Goal: Task Accomplishment & Management: Manage account settings

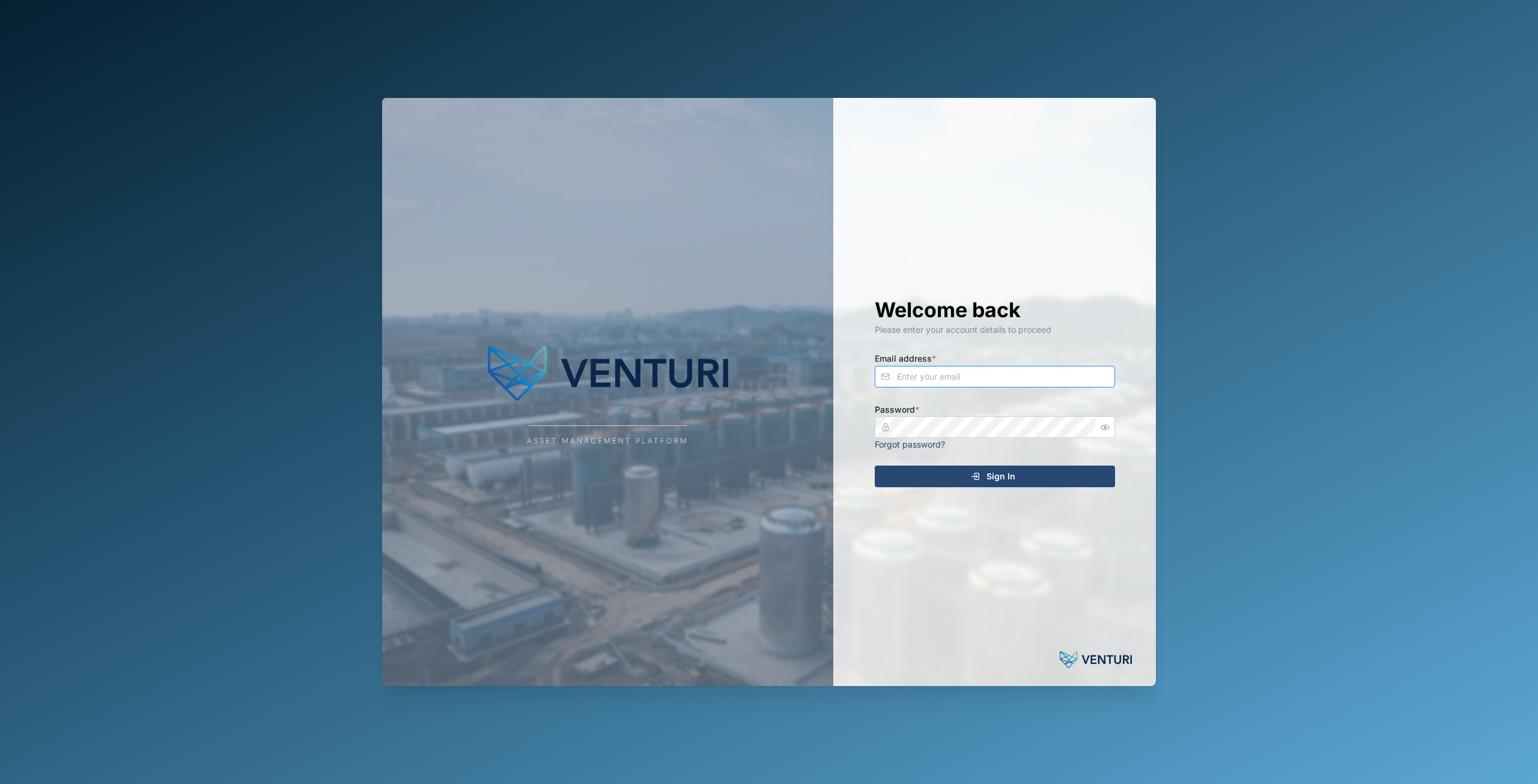
type input "[EMAIL_ADDRESS][DOMAIN_NAME]"
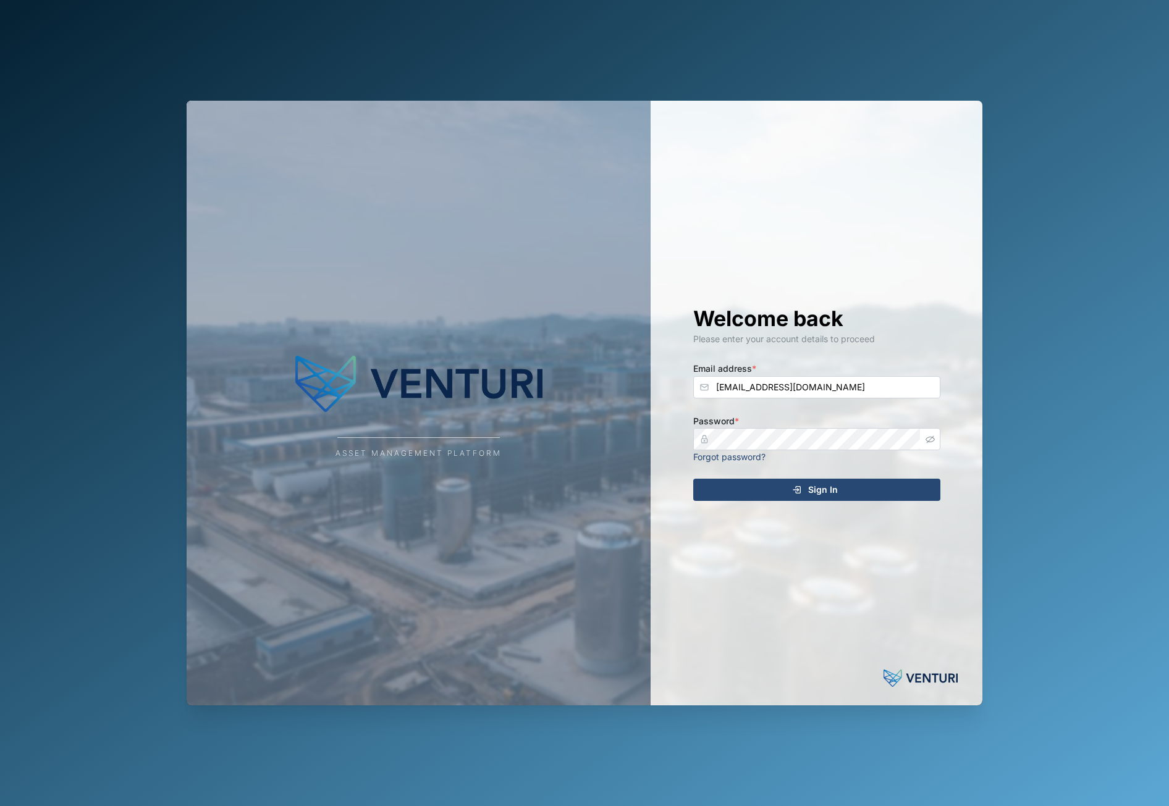
click at [932, 447] on button "button" at bounding box center [930, 439] width 16 height 16
click at [873, 488] on div "Sign In" at bounding box center [814, 489] width 227 height 21
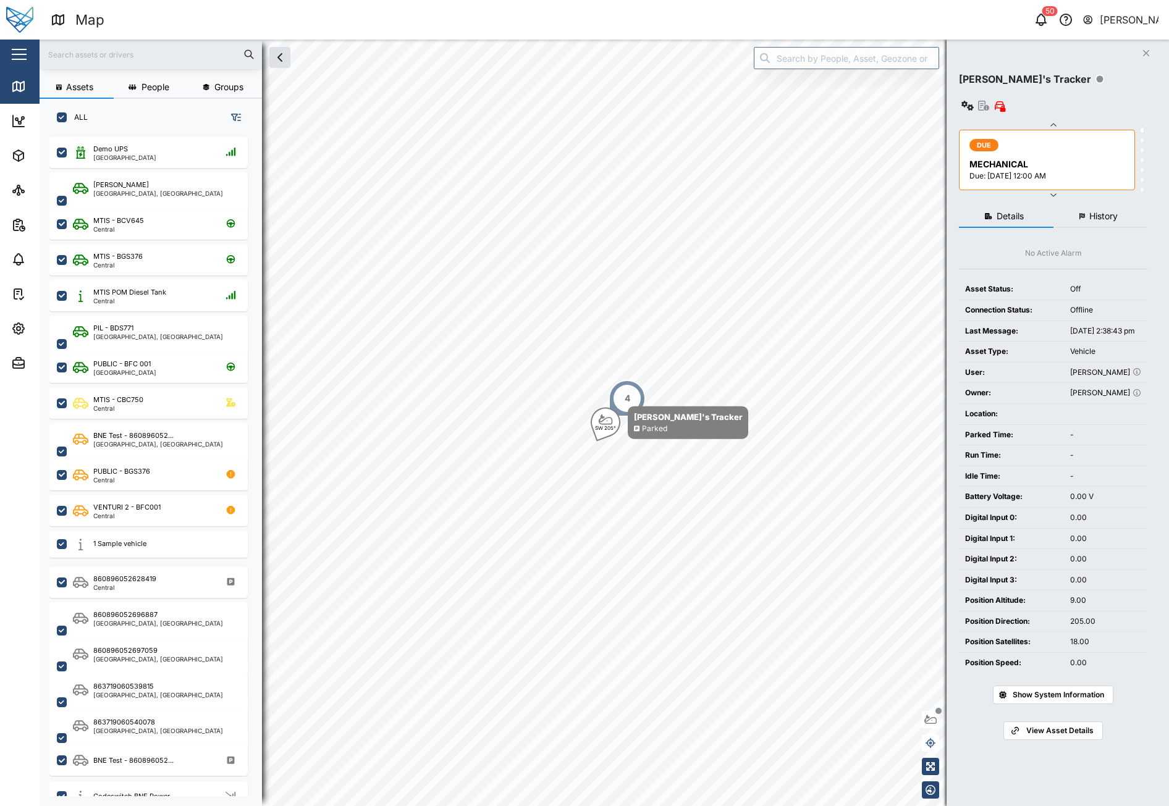
scroll to position [655, 193]
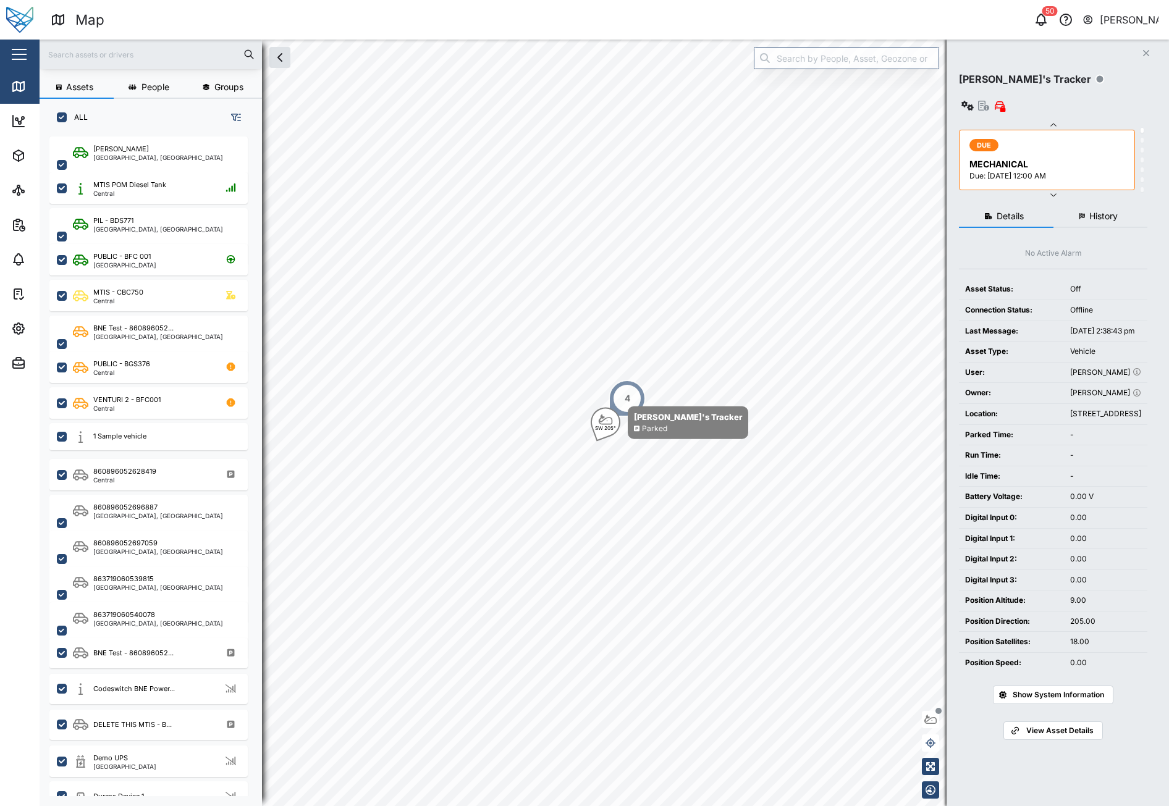
click at [1122, 15] on div "[PERSON_NAME]" at bounding box center [1128, 19] width 59 height 15
click at [1073, 80] on div "Sign Out" at bounding box center [1081, 79] width 133 height 15
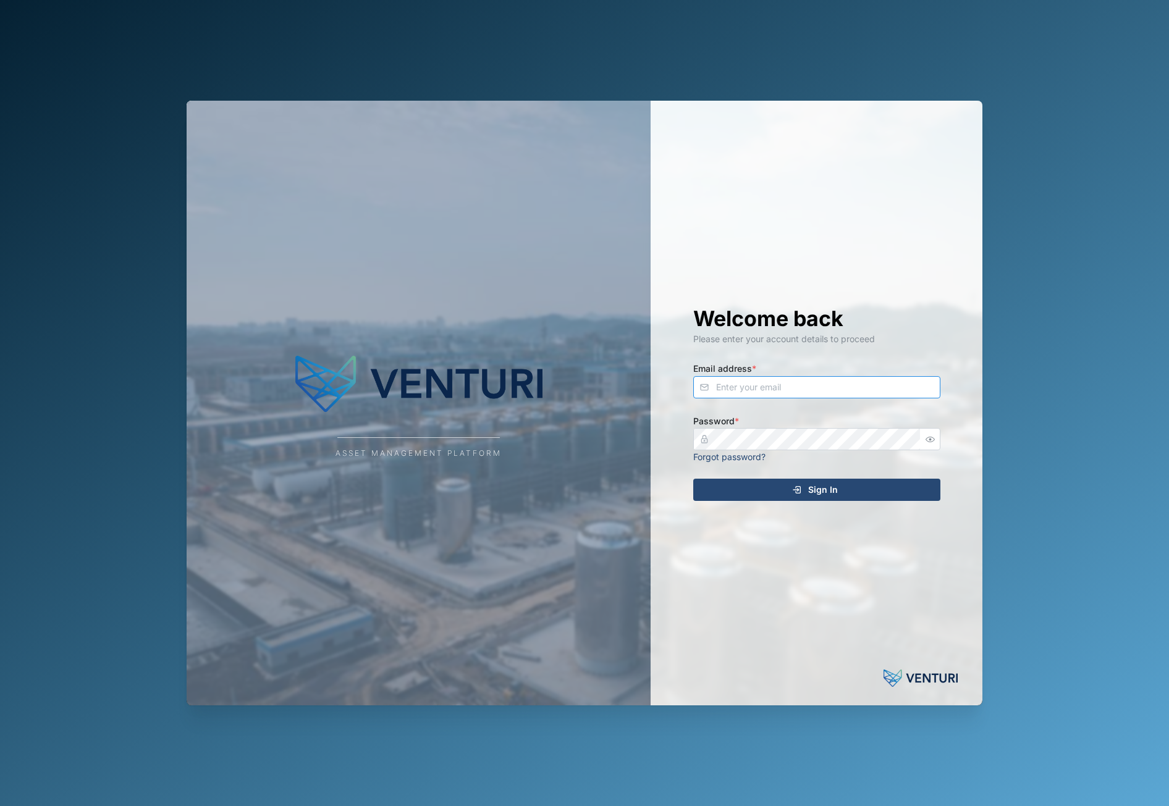
type input "[EMAIL_ADDRESS][DOMAIN_NAME]"
click at [759, 395] on input "[EMAIL_ADDRESS][DOMAIN_NAME]" at bounding box center [816, 387] width 247 height 22
click at [873, 496] on div "Sign In" at bounding box center [814, 489] width 227 height 21
